Goal: Task Accomplishment & Management: Manage account settings

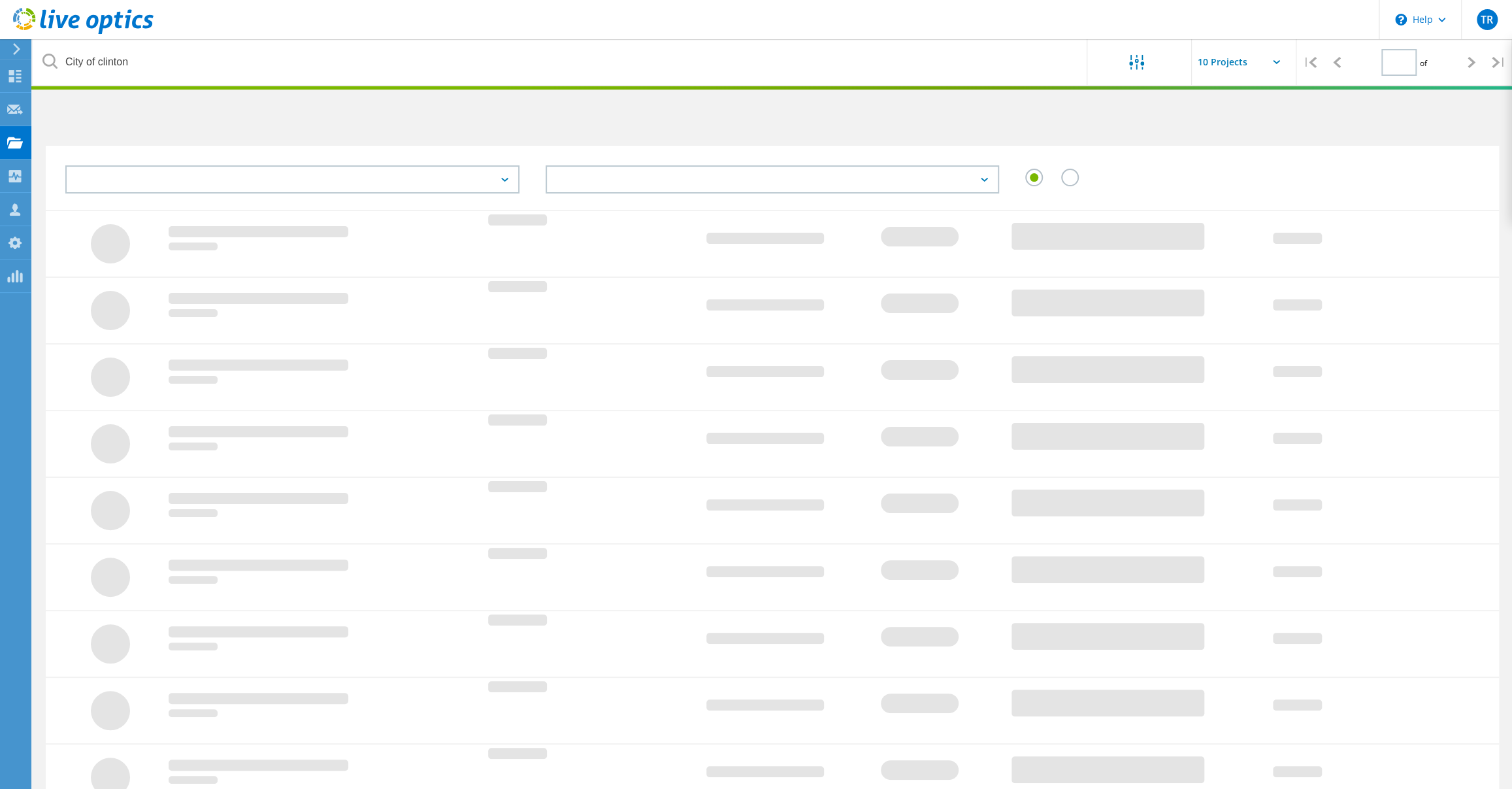
type input "1"
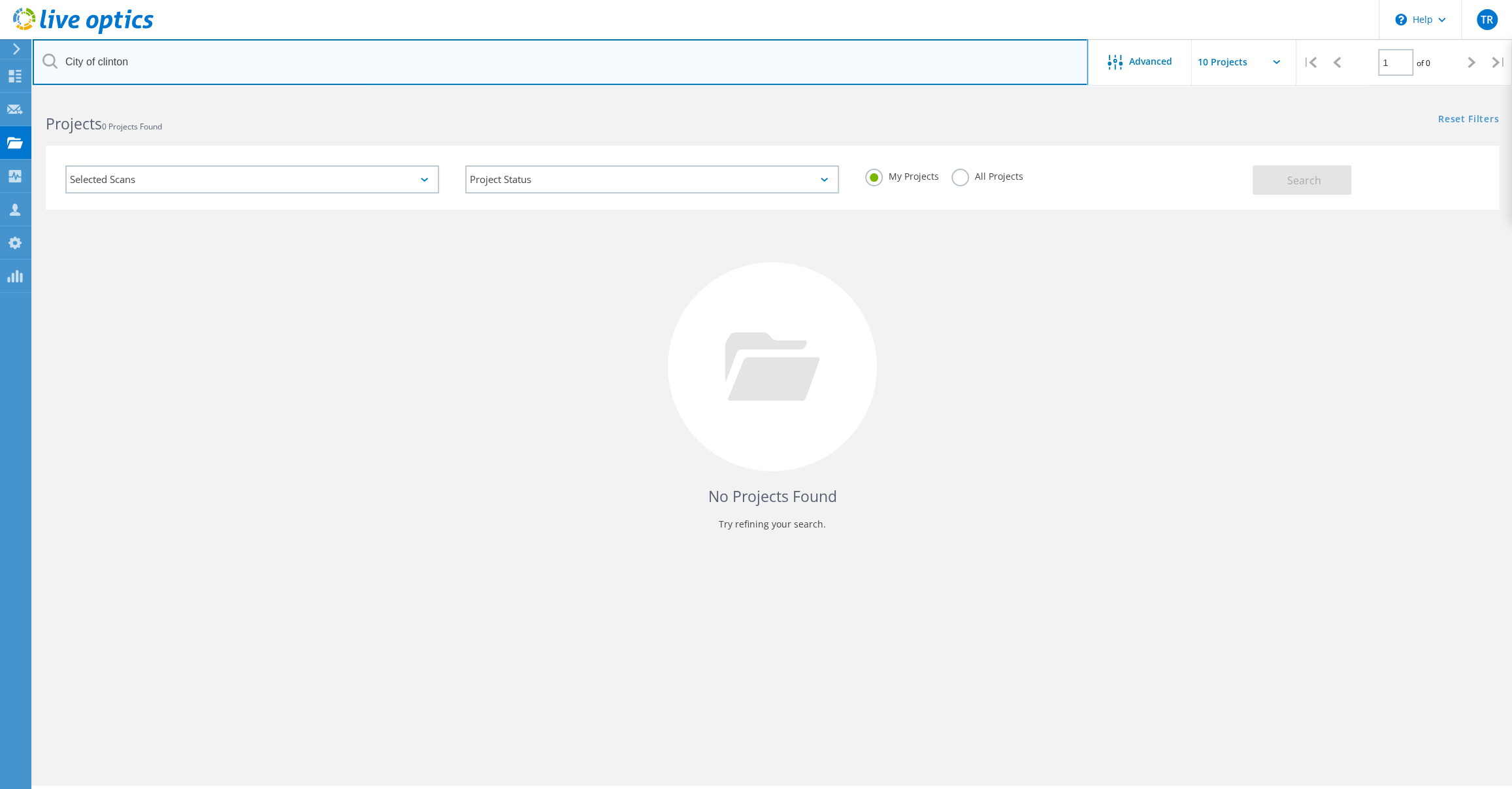
click at [241, 61] on input "City of clinton" at bounding box center [560, 62] width 1055 height 46
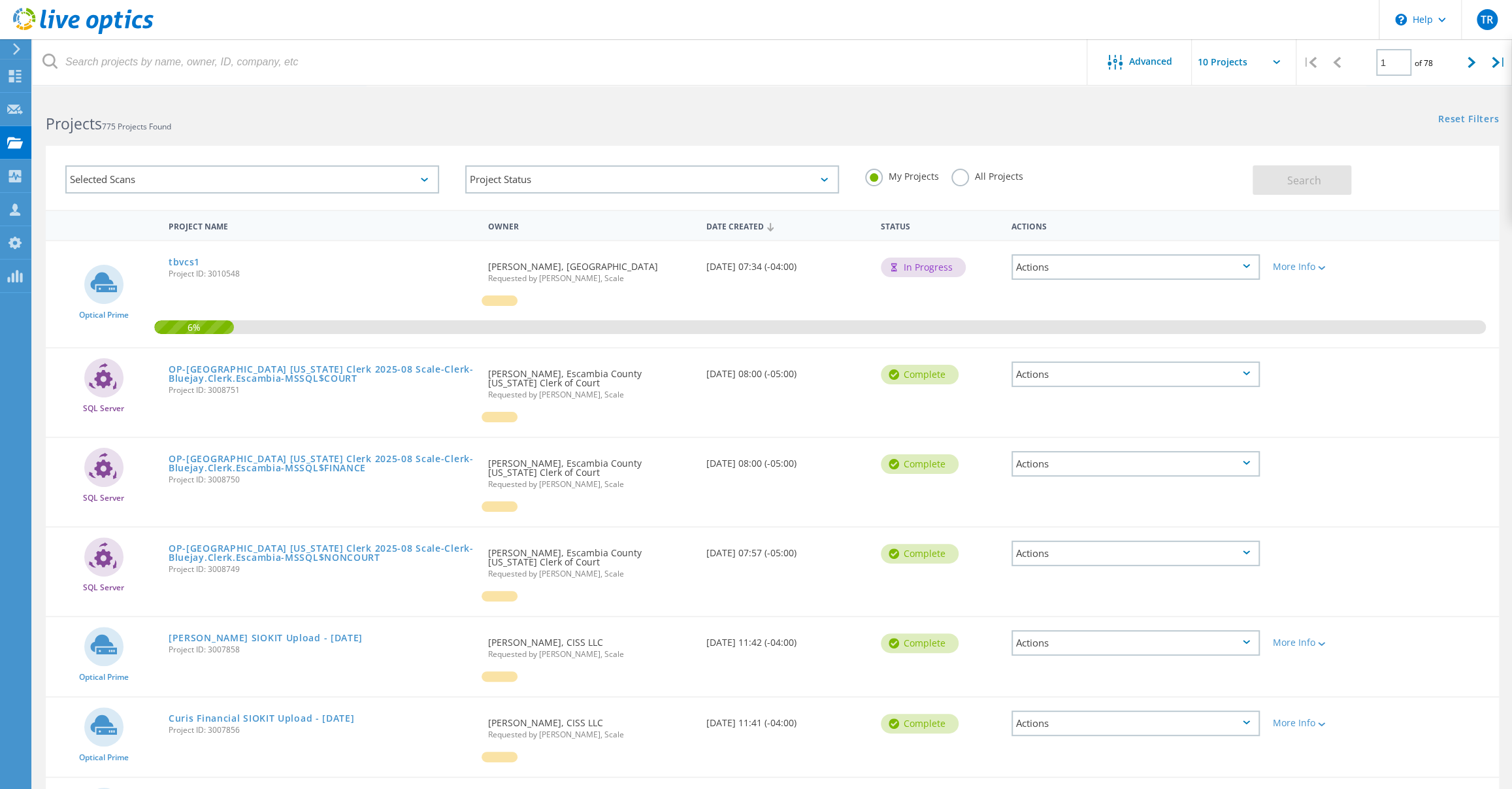
click at [1235, 375] on div "Actions" at bounding box center [1135, 374] width 248 height 25
click at [1167, 404] on div "Delete" at bounding box center [1135, 404] width 246 height 21
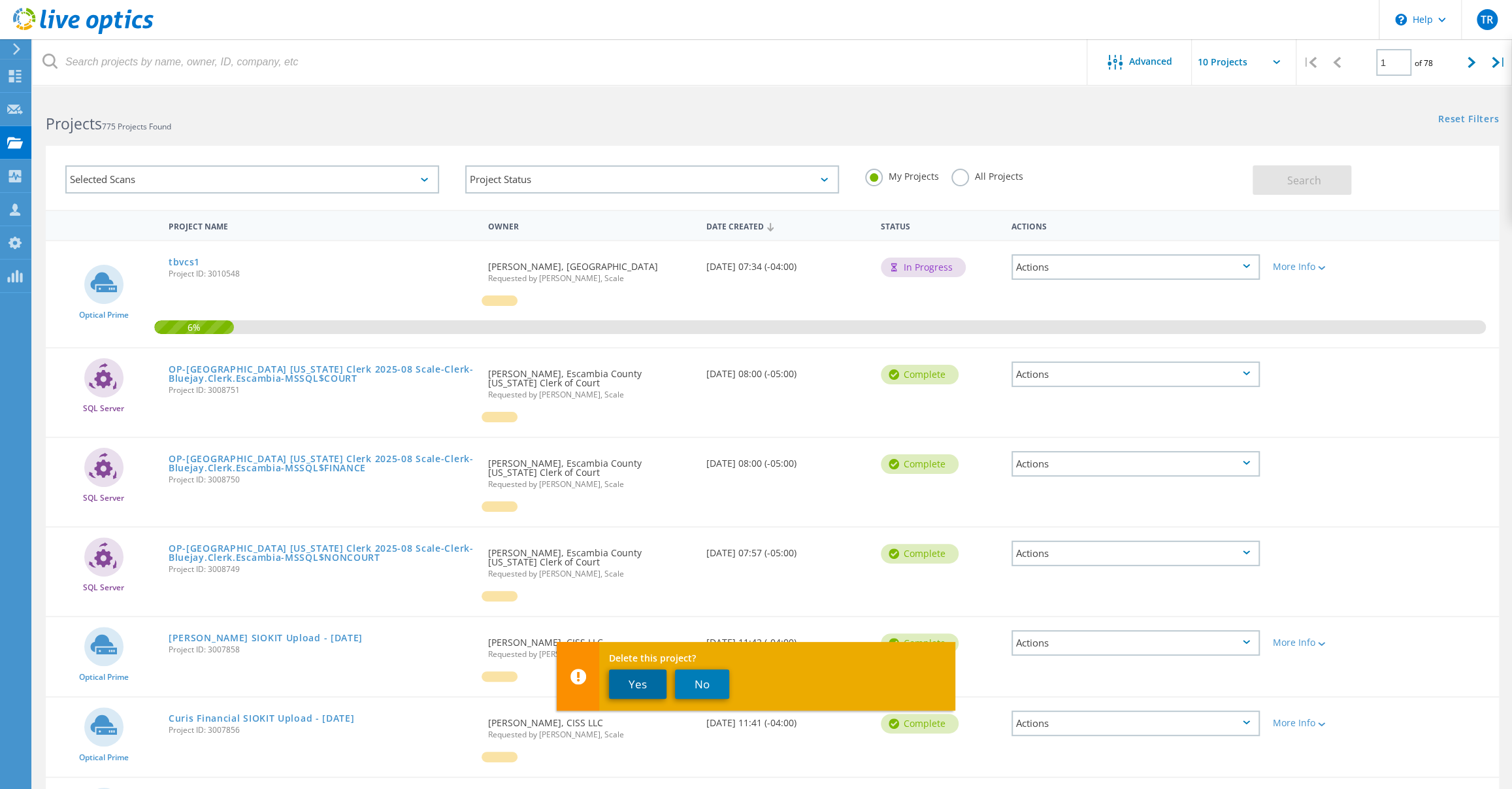
click at [643, 687] on button "Yes" at bounding box center [638, 684] width 58 height 30
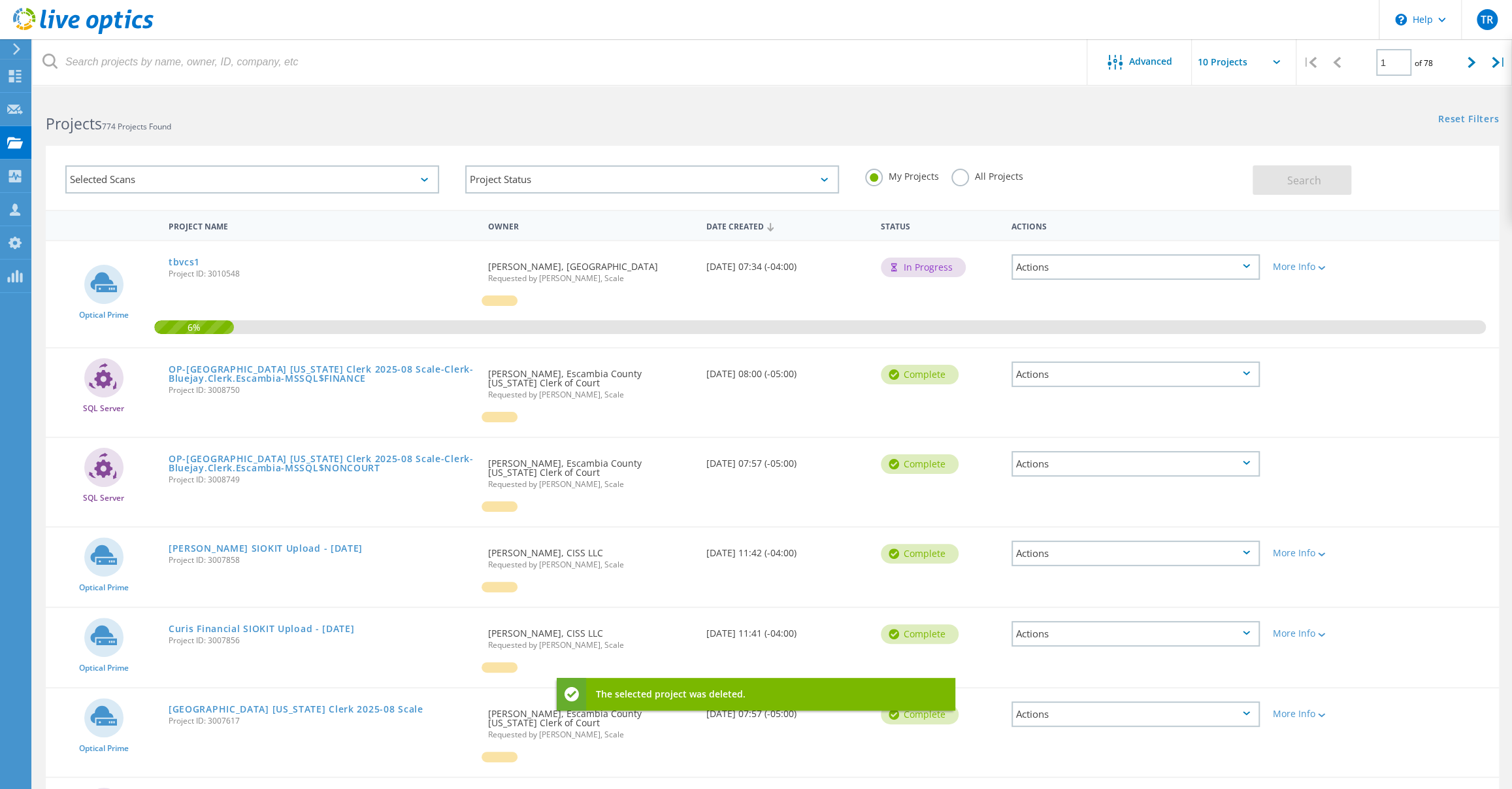
click at [1252, 370] on div "Actions" at bounding box center [1135, 374] width 248 height 25
click at [1112, 401] on div "Delete" at bounding box center [1135, 404] width 246 height 21
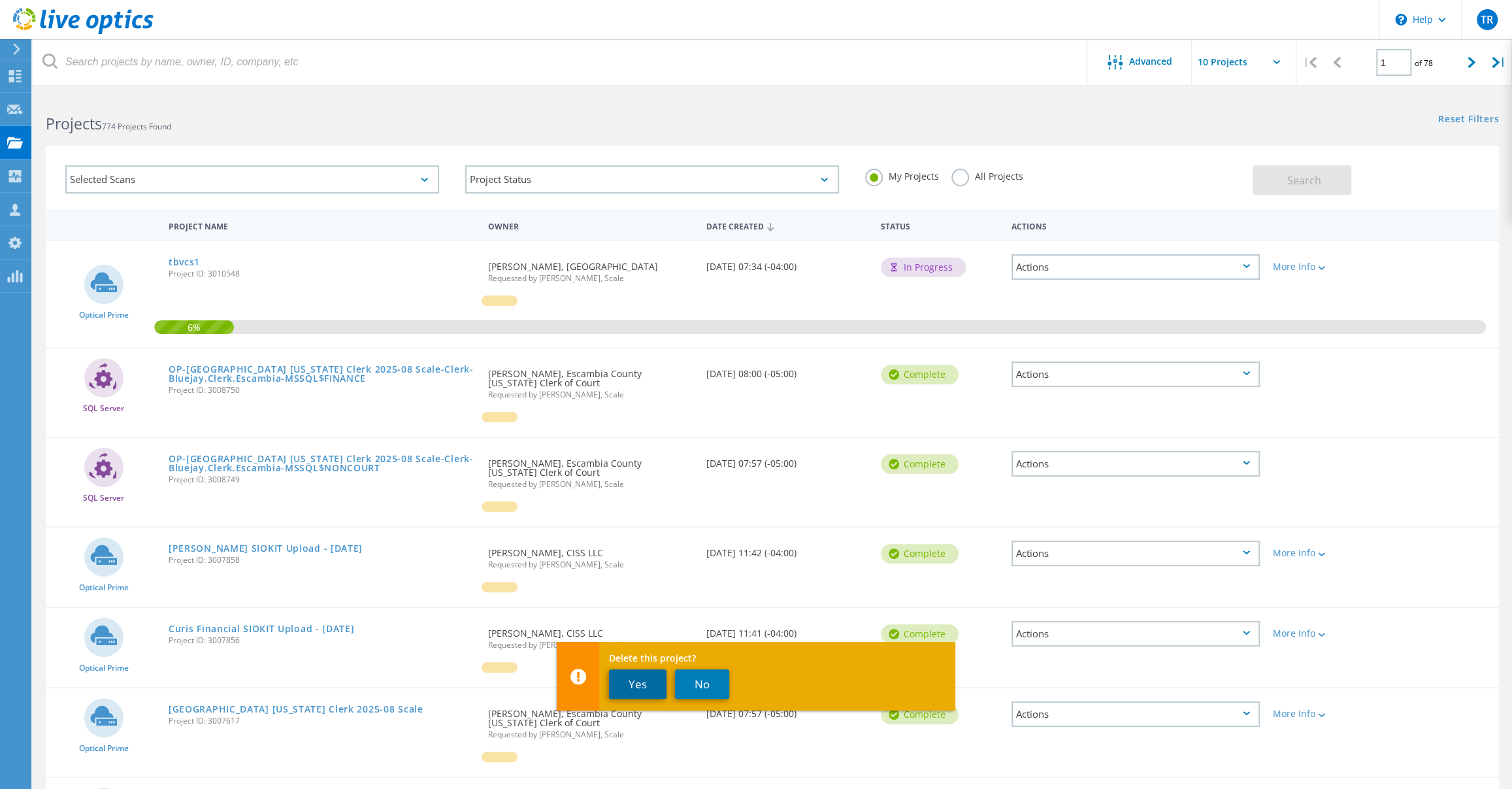
click at [627, 687] on button "Yes" at bounding box center [638, 684] width 58 height 30
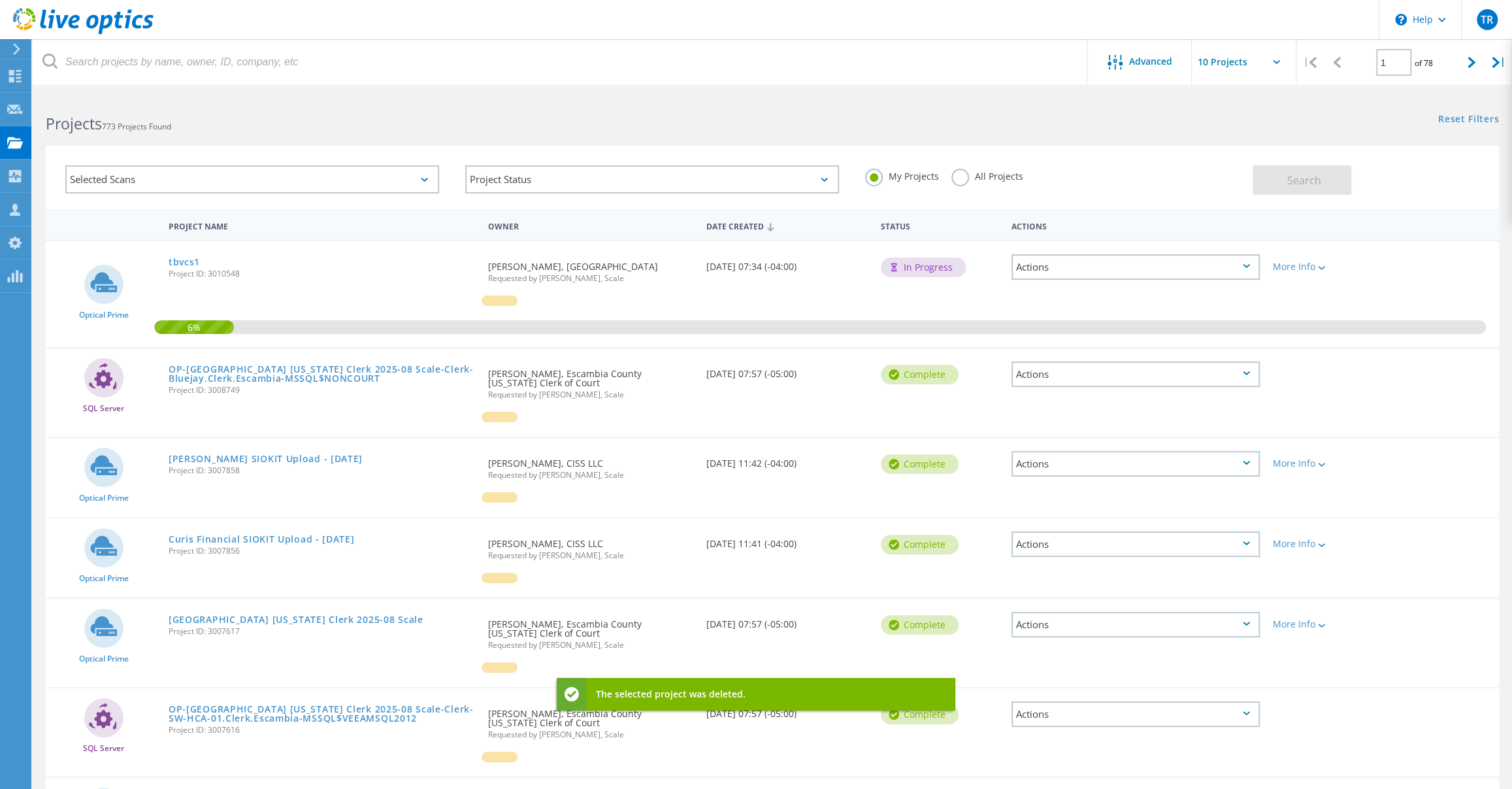
click at [1243, 366] on div "Actions" at bounding box center [1135, 374] width 248 height 25
click at [1134, 403] on div "Delete" at bounding box center [1135, 404] width 246 height 21
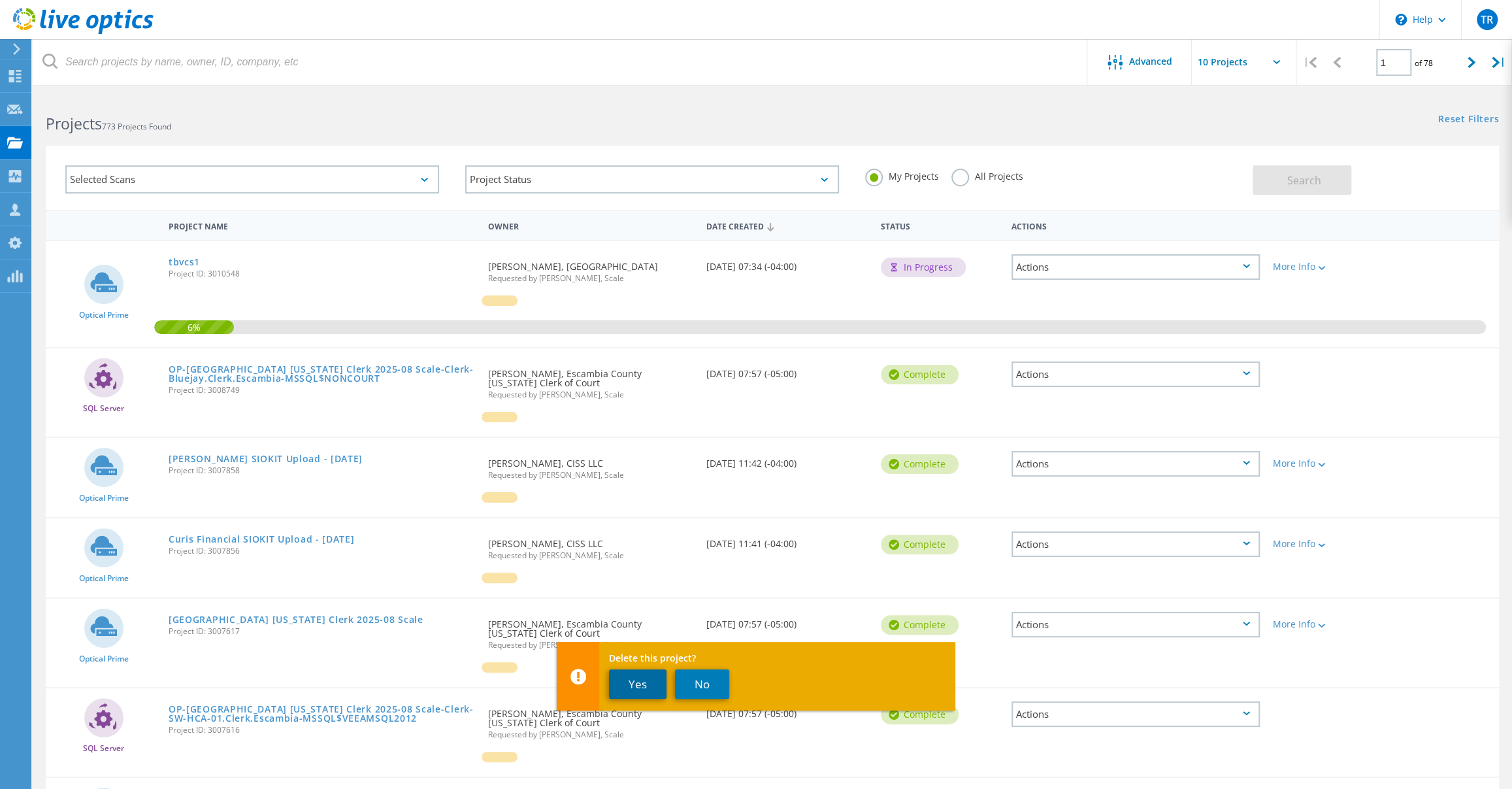
click at [649, 688] on button "Yes" at bounding box center [638, 684] width 58 height 30
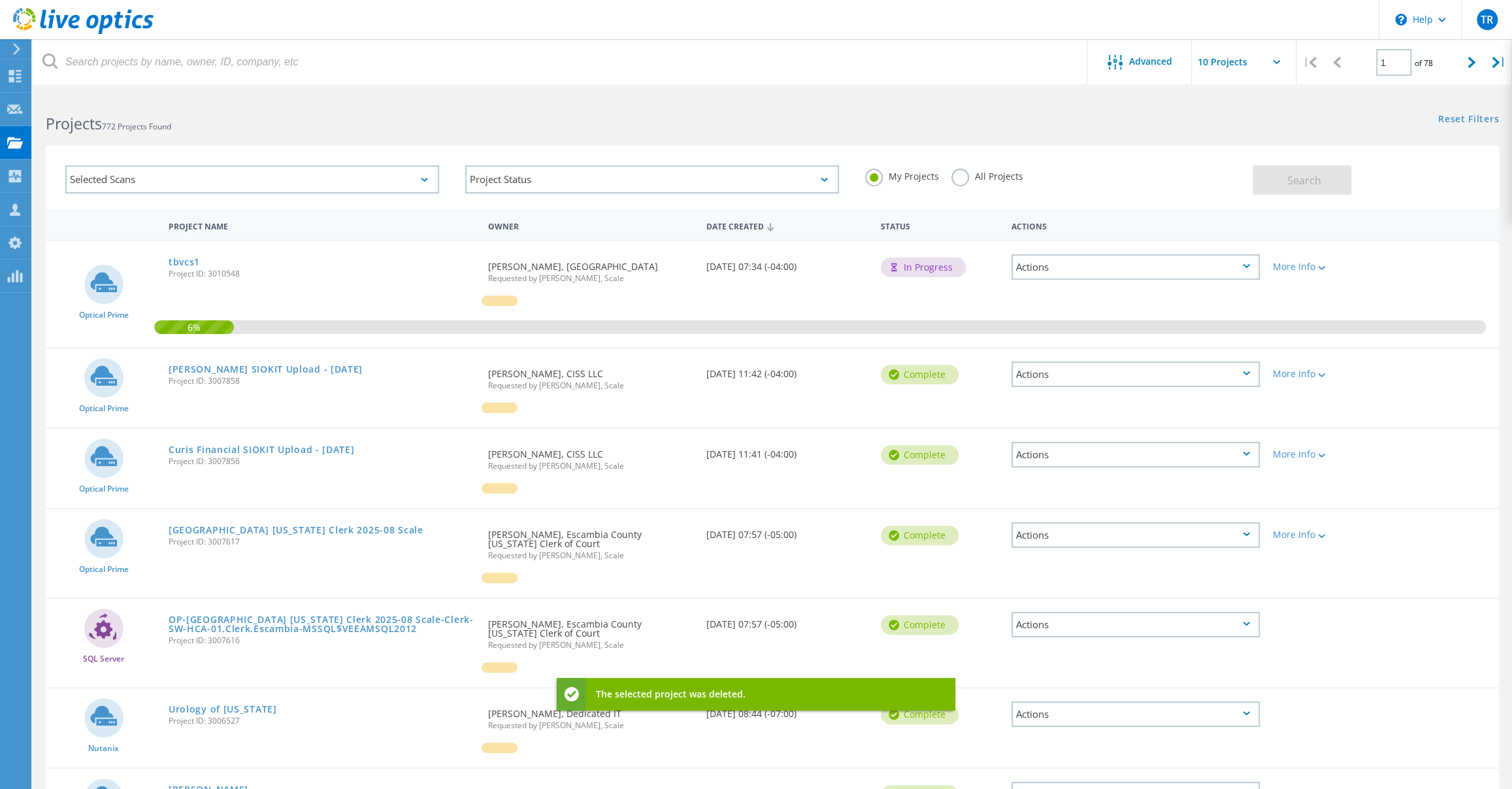
click at [1241, 621] on div "Actions" at bounding box center [1135, 624] width 248 height 25
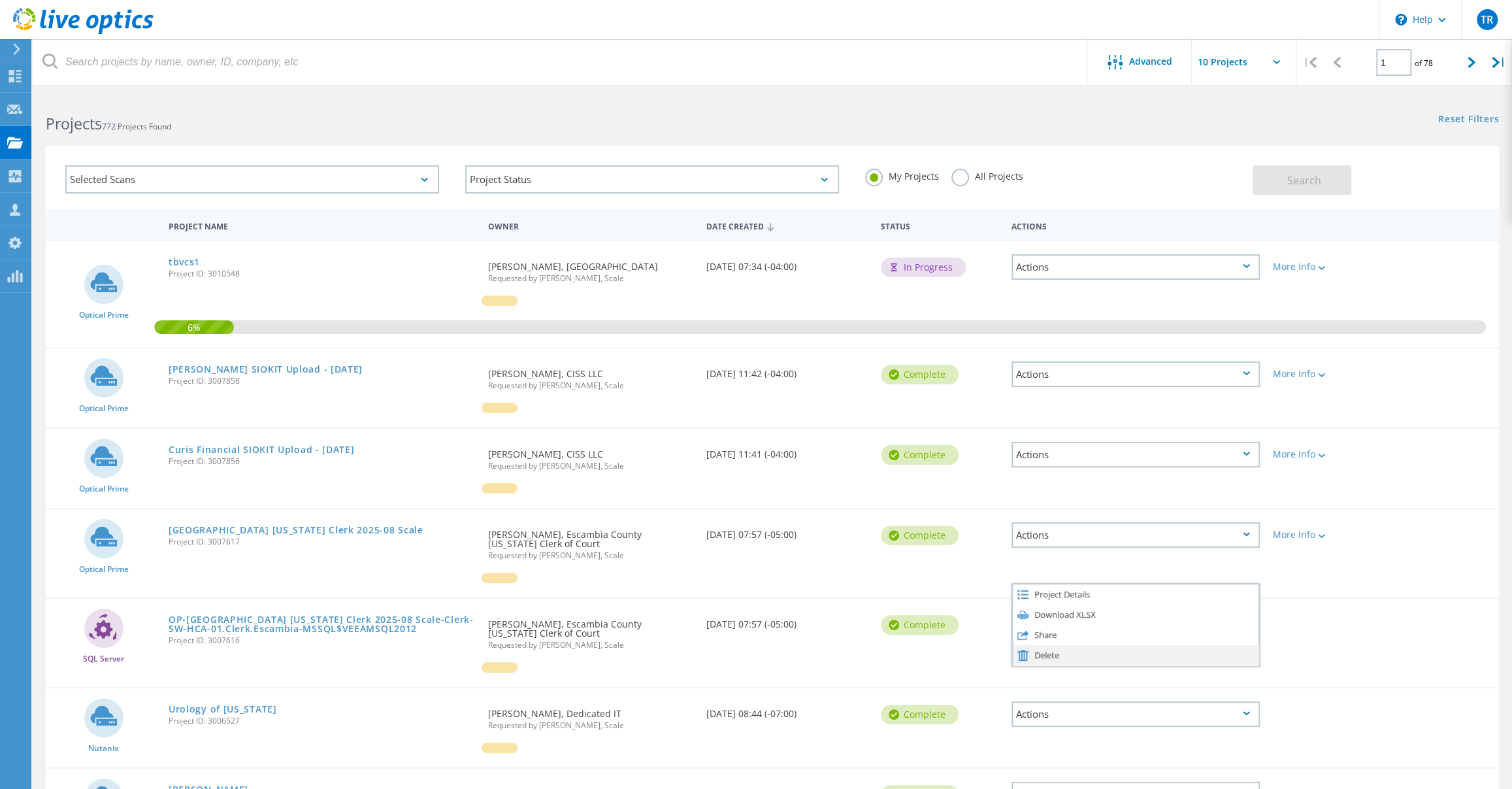
click at [1153, 650] on div "Delete" at bounding box center [1135, 655] width 246 height 21
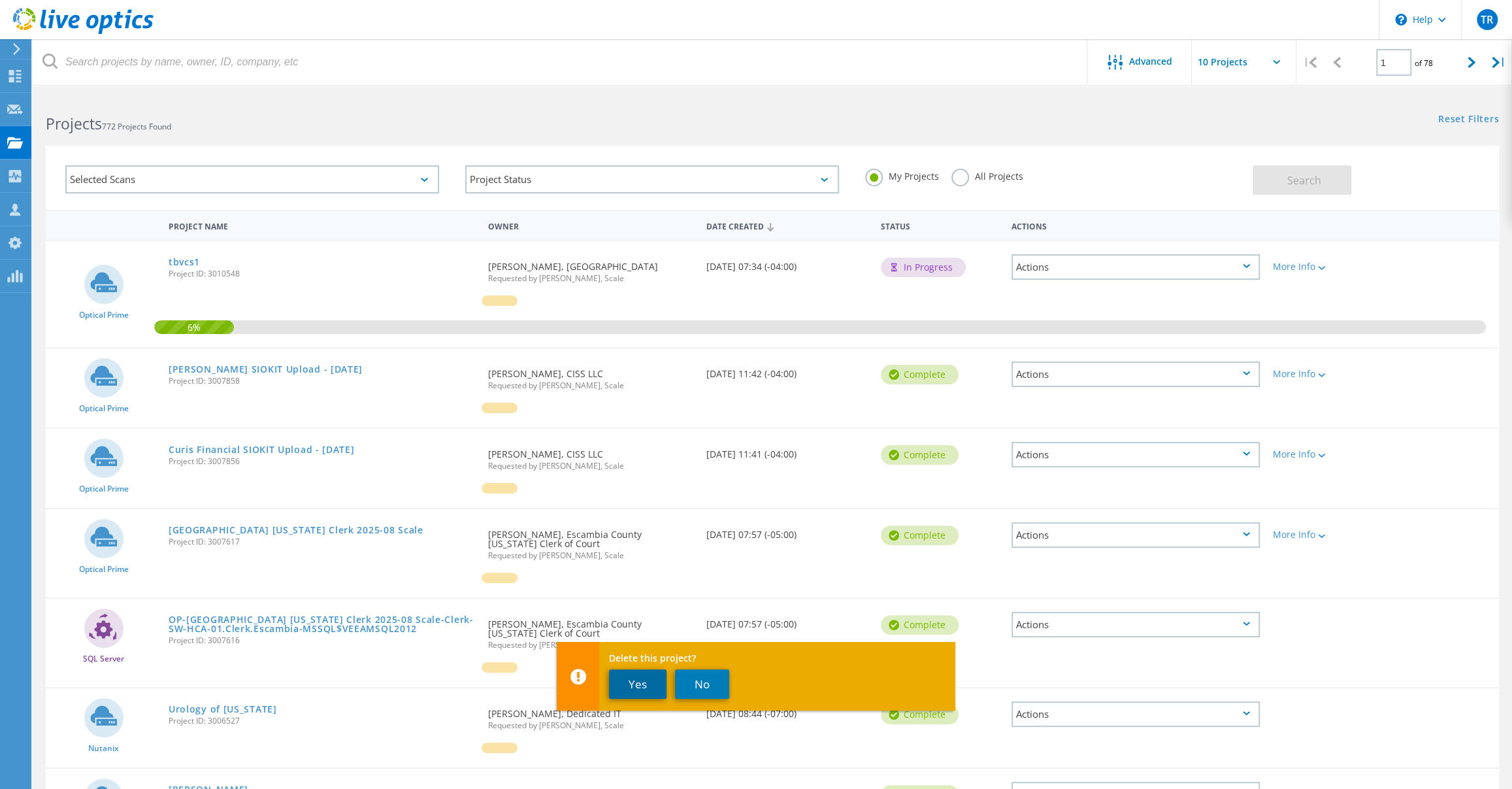
click at [642, 680] on button "Yes" at bounding box center [638, 684] width 58 height 30
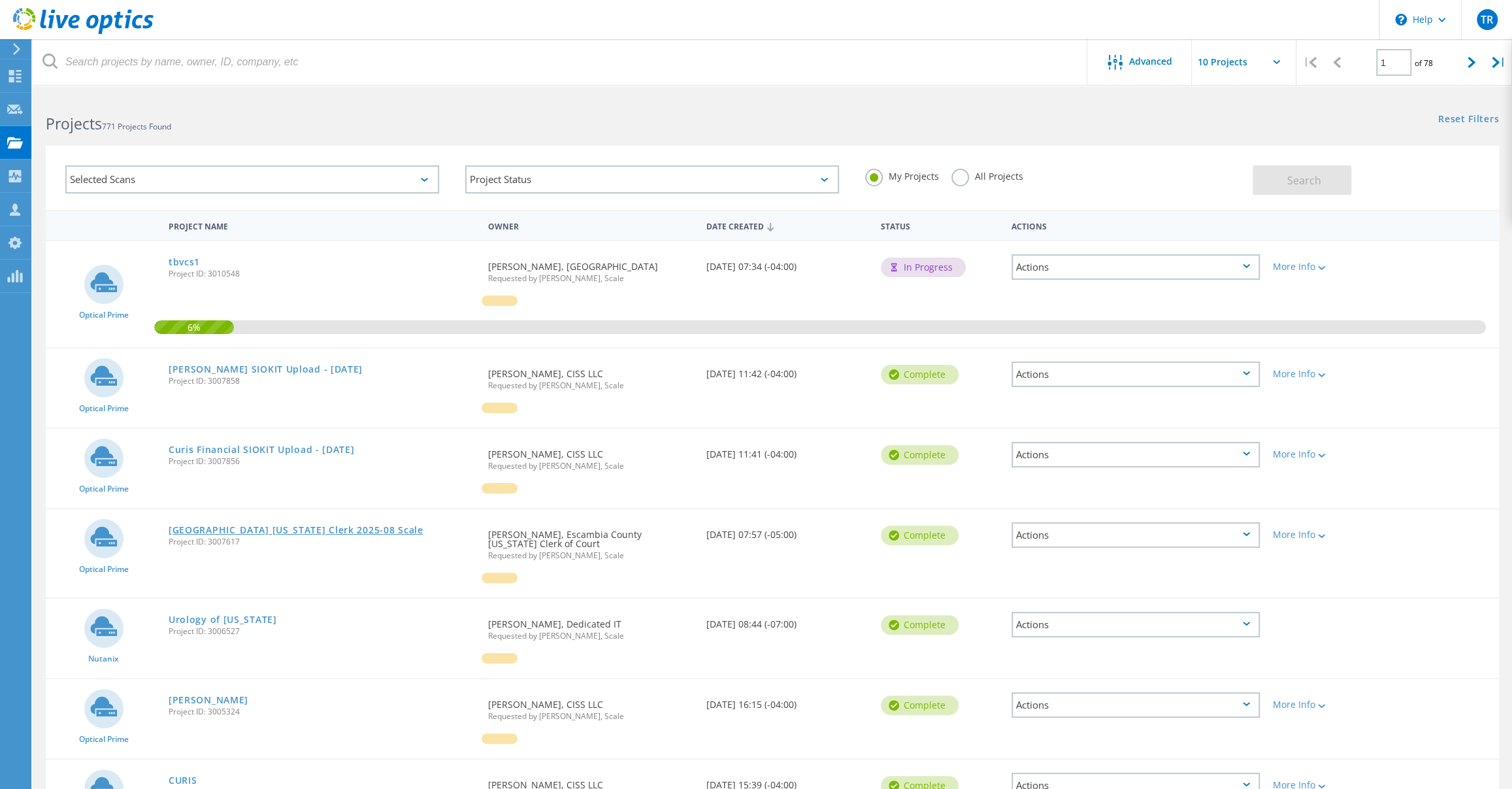
click at [368, 525] on link "[GEOGRAPHIC_DATA] [US_STATE] Clerk 2025-08 Scale" at bounding box center [295, 530] width 255 height 9
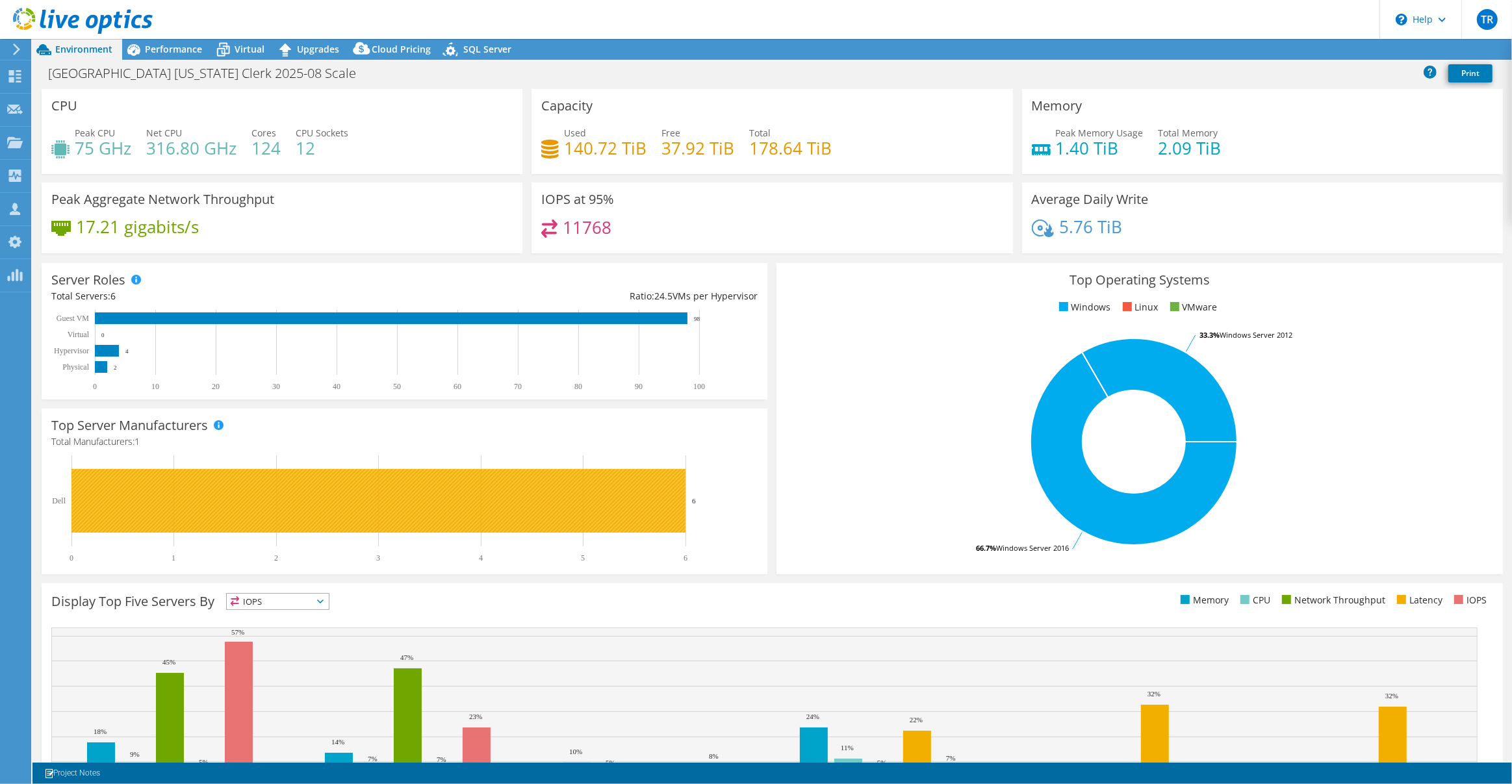
select select "USD"
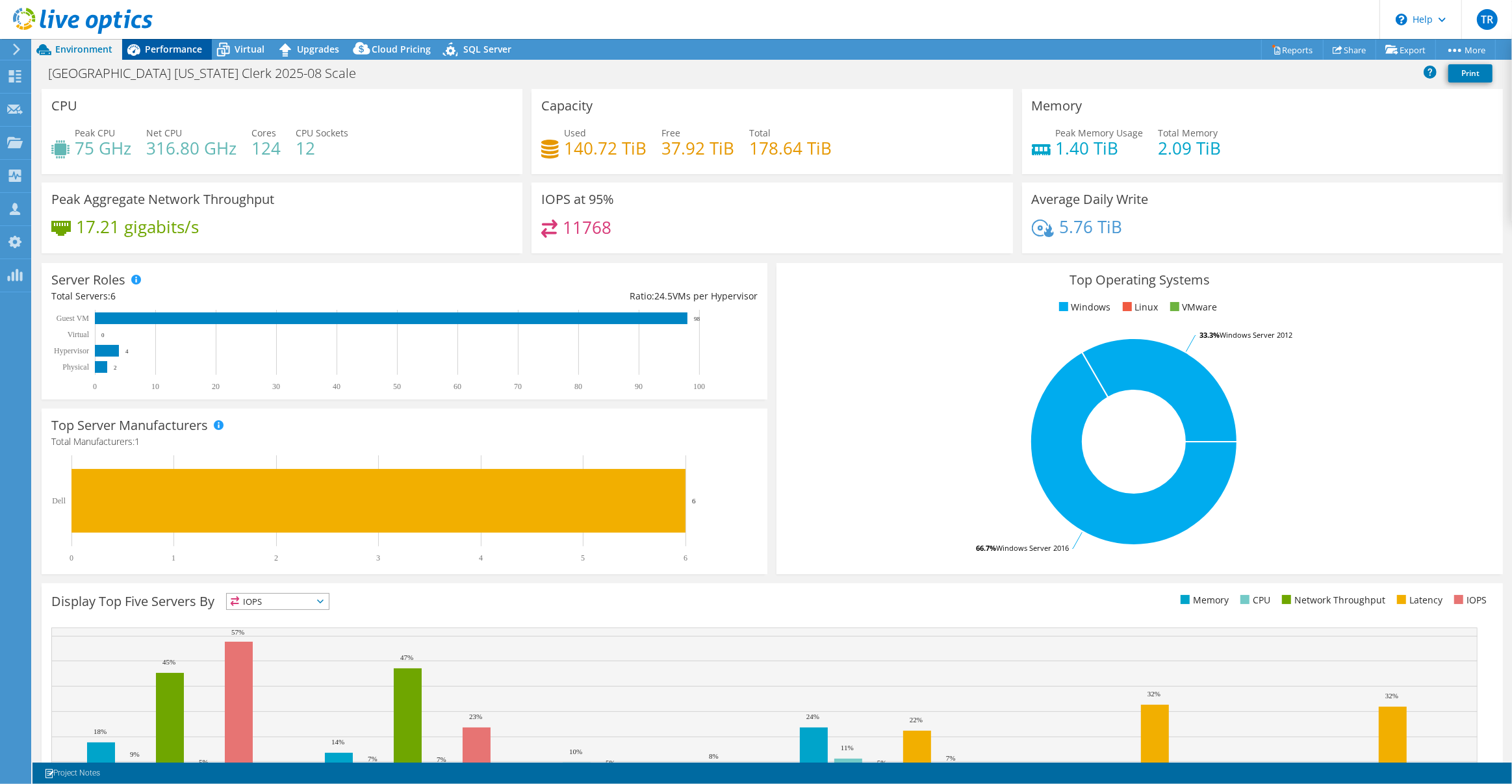
click at [169, 48] on span "Performance" at bounding box center [173, 49] width 58 height 12
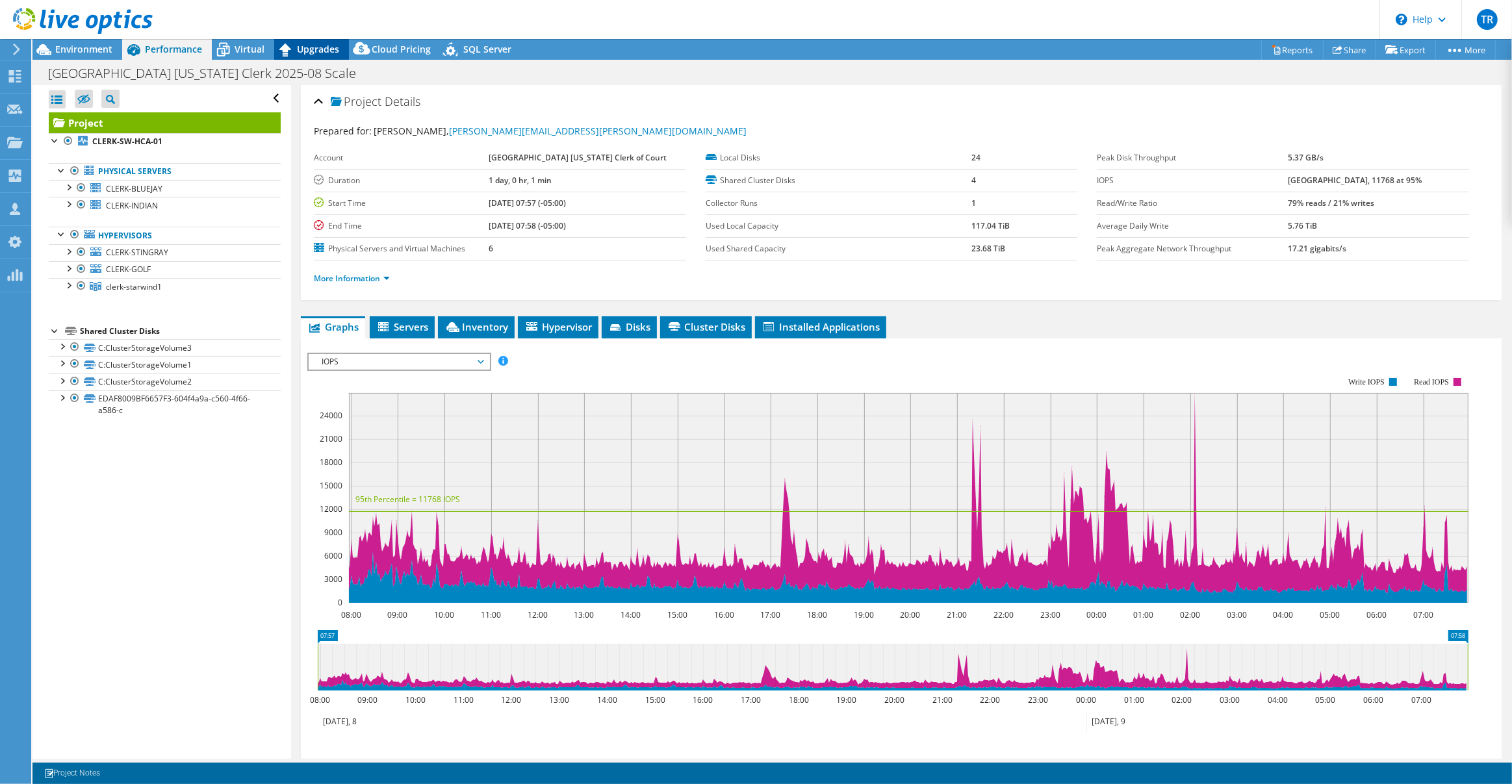
click at [334, 51] on span "Upgrades" at bounding box center [318, 49] width 42 height 12
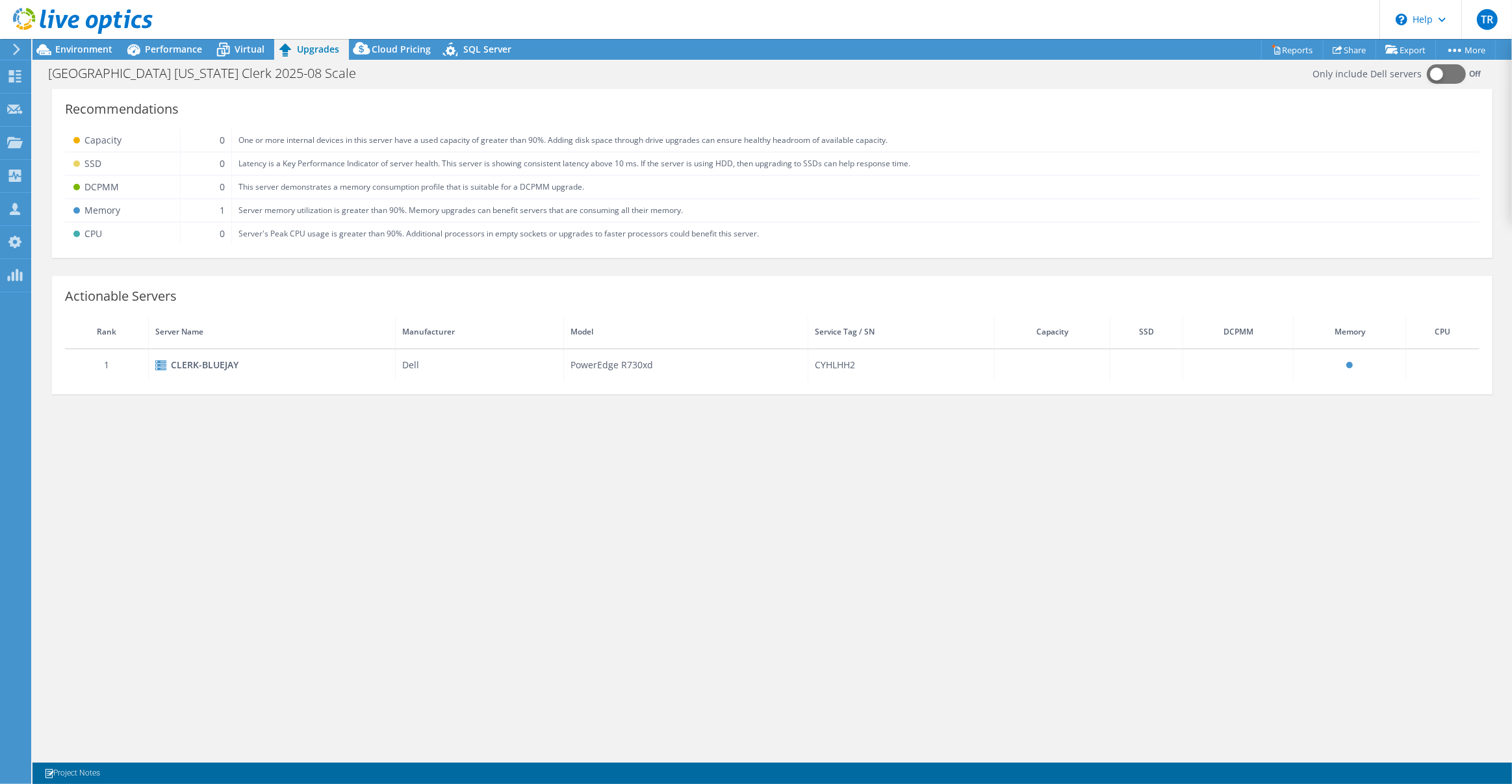
click at [66, 20] on icon at bounding box center [83, 20] width 139 height 26
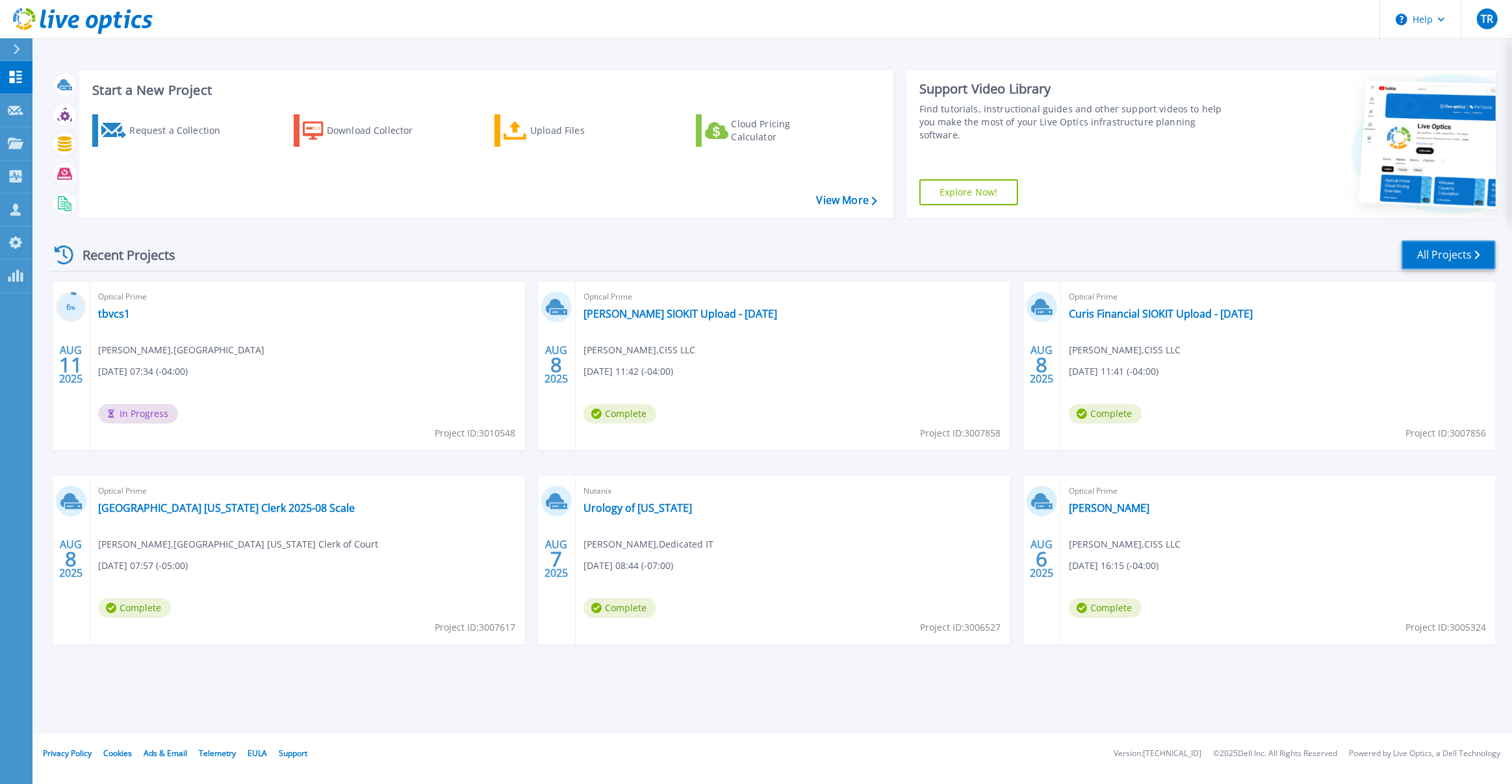
click at [1461, 246] on link "All Projects" at bounding box center [1448, 255] width 94 height 30
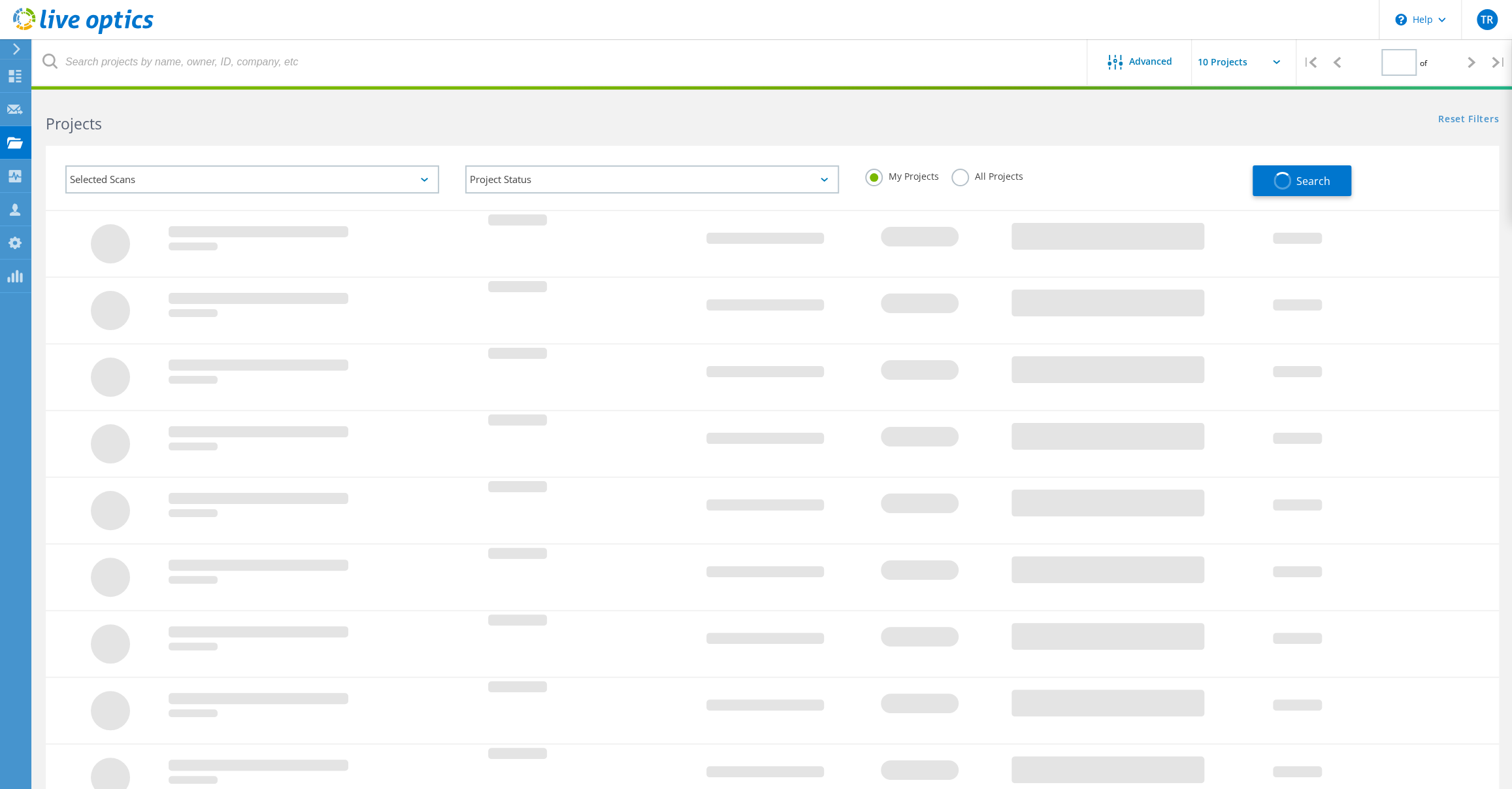
type input "1"
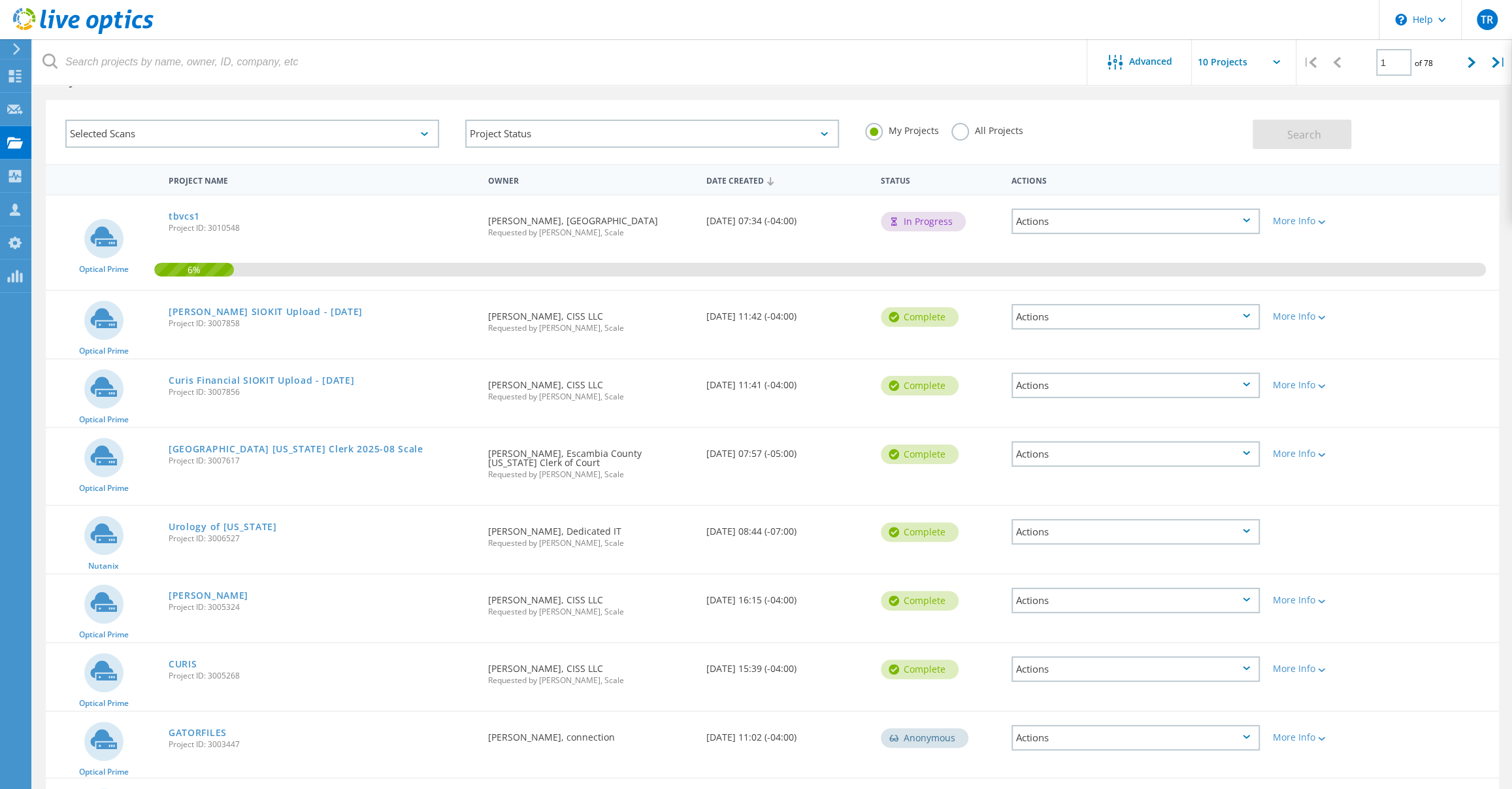
scroll to position [71, 0]
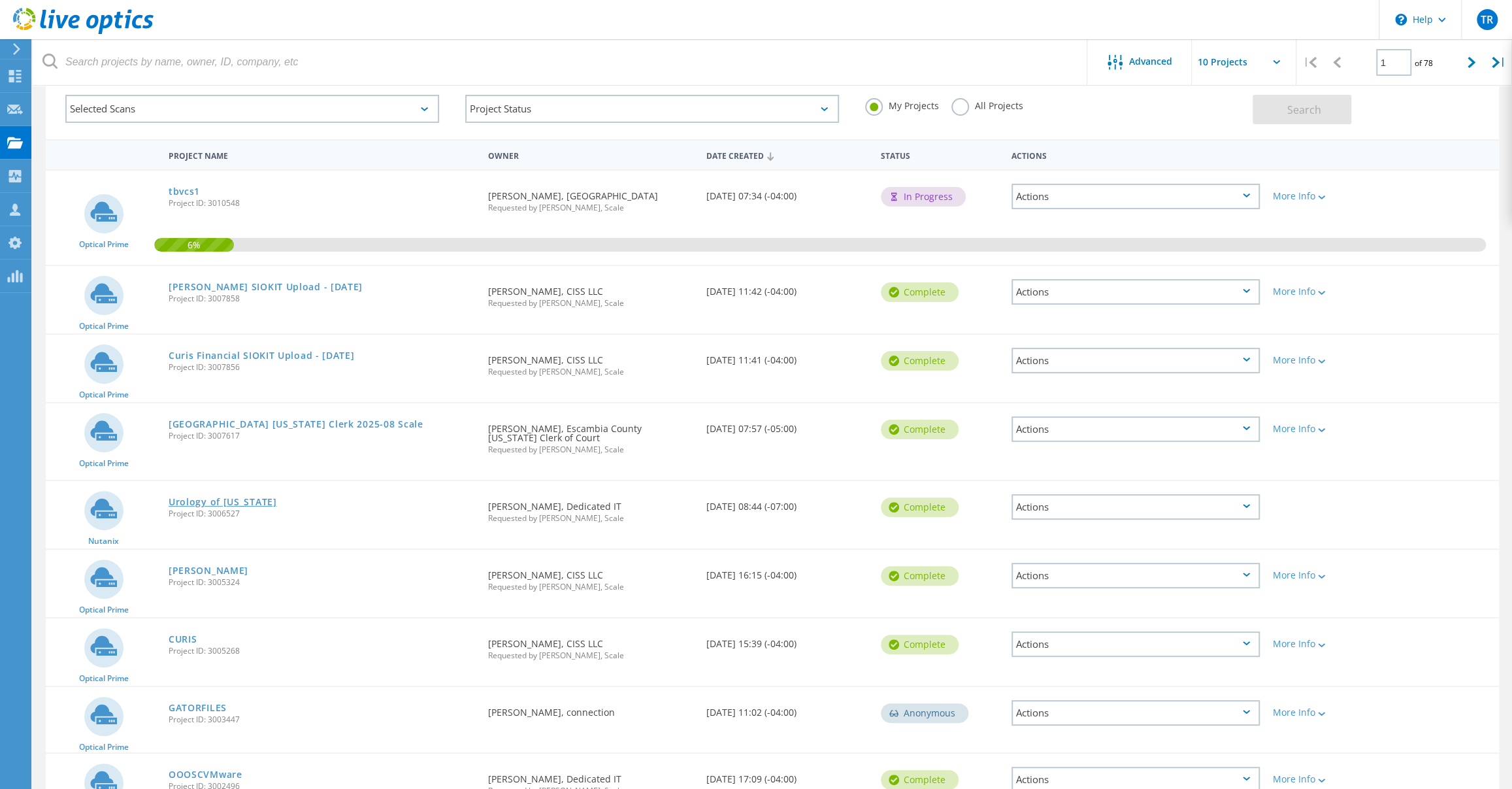
click at [231, 500] on link "Urology of [US_STATE]" at bounding box center [222, 502] width 108 height 9
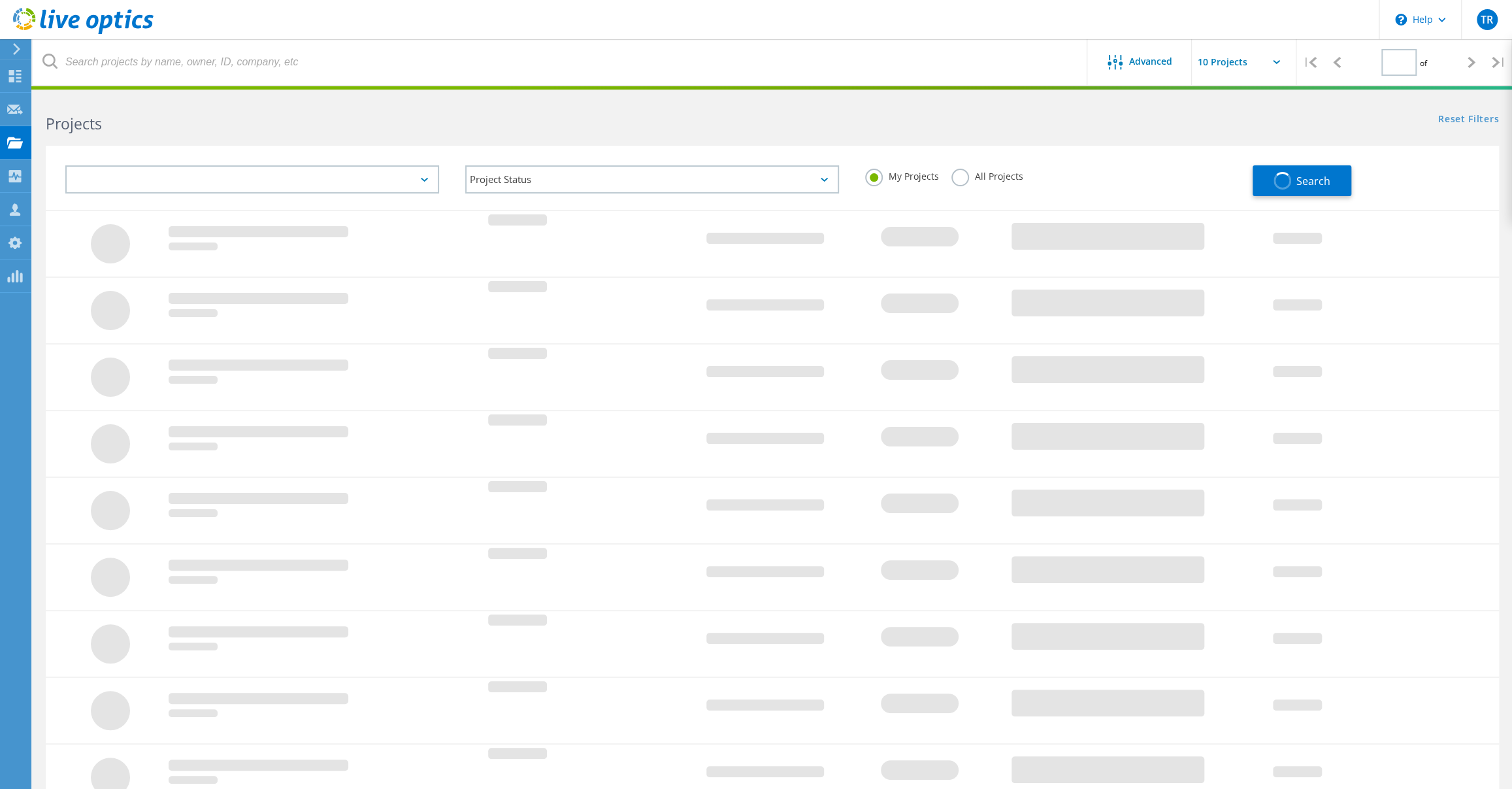
type input "1"
